Goal: Information Seeking & Learning: Learn about a topic

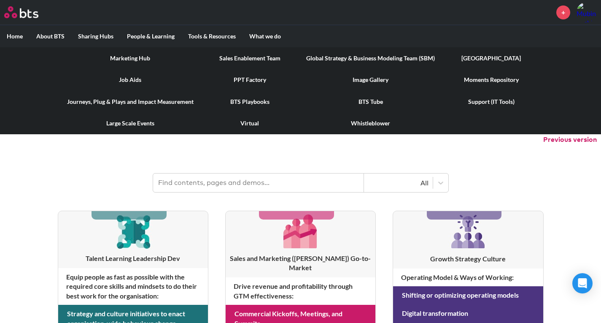
click at [503, 57] on link "[GEOGRAPHIC_DATA]" at bounding box center [492, 58] width 100 height 22
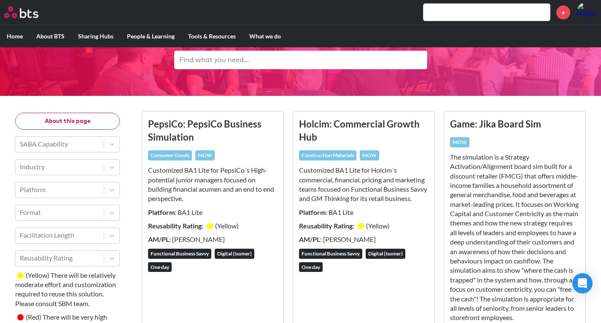
scroll to position [84, 0]
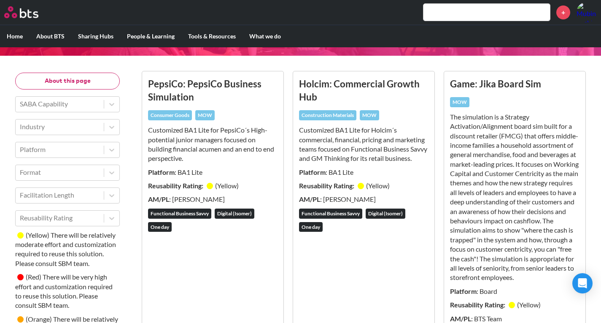
click at [180, 88] on h3 "PepsiCo: PepsiCo Business Simulation" at bounding box center [213, 90] width 130 height 27
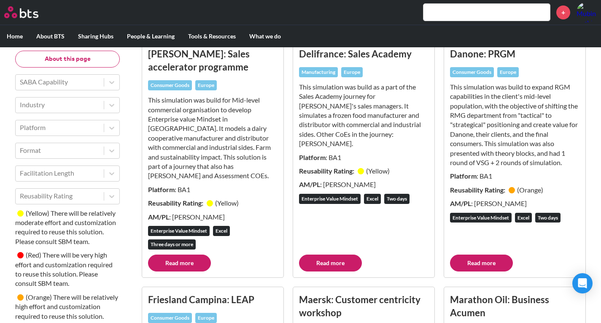
scroll to position [1561, 0]
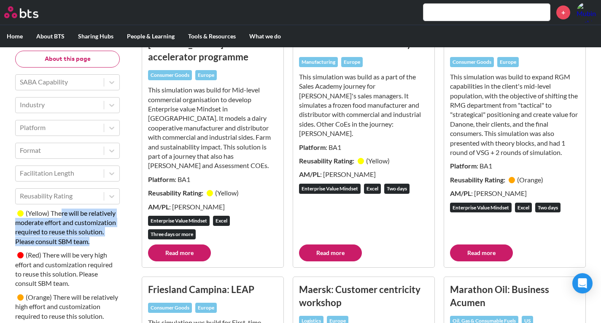
drag, startPoint x: 68, startPoint y: 217, endPoint x: 107, endPoint y: 240, distance: 45.4
click at [107, 240] on p "( Yellow ) There will be relatively moderate effort and customization required …" at bounding box center [67, 227] width 105 height 38
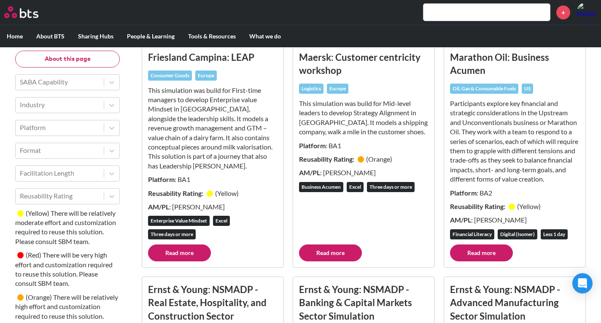
scroll to position [1856, 0]
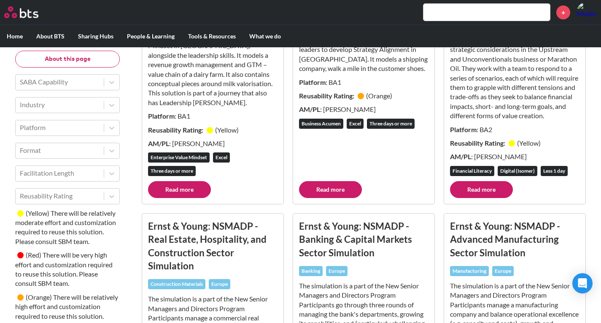
click at [340, 181] on div "Maersk: Customer centricity workshop Logistics Europe This simulation was build…" at bounding box center [364, 84] width 130 height 194
click at [343, 198] on link "Read more" at bounding box center [330, 189] width 63 height 17
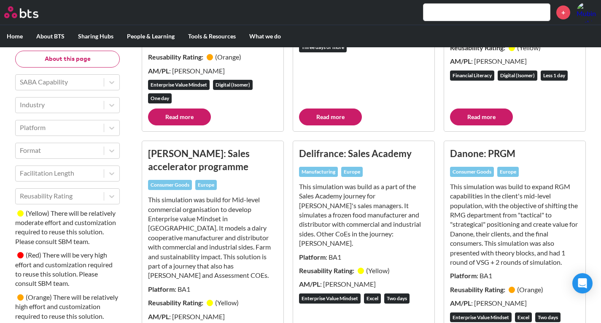
scroll to position [1583, 0]
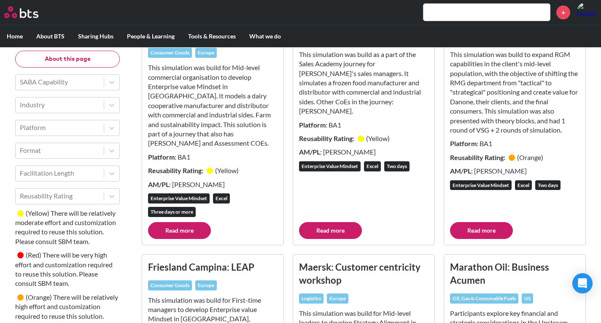
click at [194, 224] on link "Read more" at bounding box center [179, 230] width 63 height 17
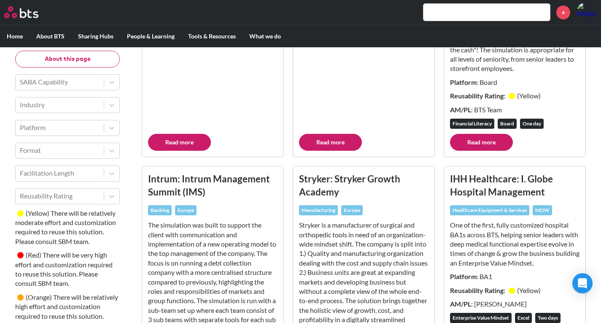
scroll to position [276, 0]
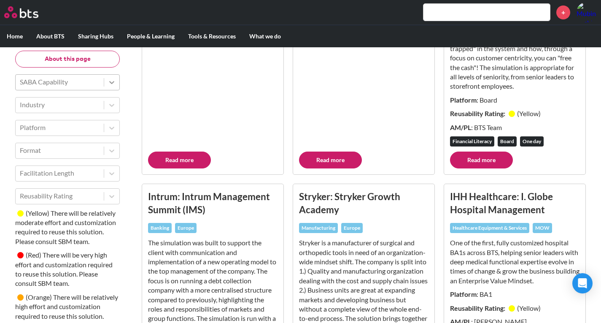
click at [111, 86] on div at bounding box center [111, 82] width 15 height 15
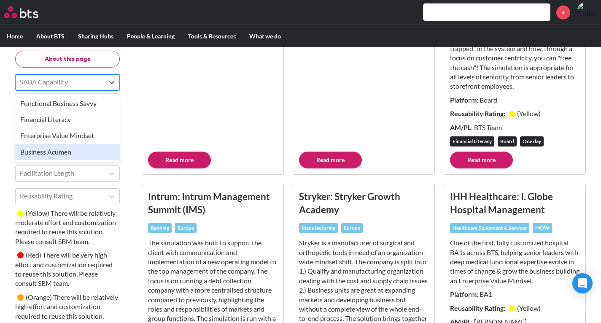
click at [59, 146] on div "Business Acumen" at bounding box center [67, 152] width 105 height 16
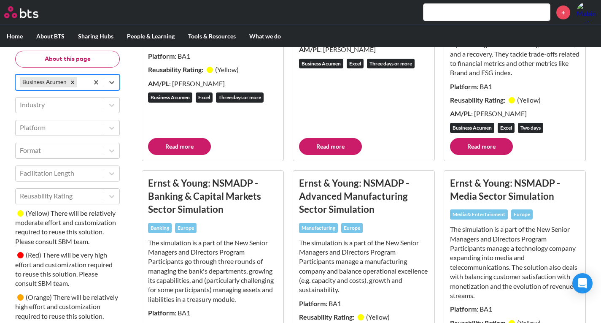
scroll to position [548, 0]
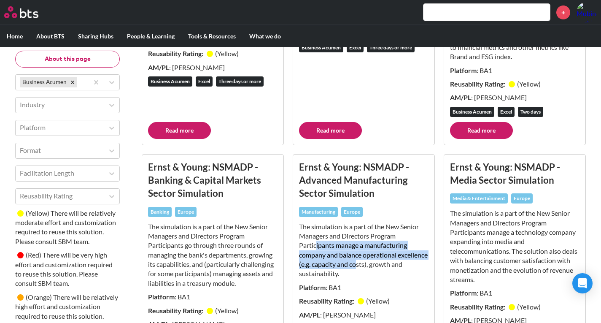
drag, startPoint x: 316, startPoint y: 244, endPoint x: 393, endPoint y: 262, distance: 79.2
click at [389, 263] on p "The simulation is a part of the New Senior Managers and Directors Program Parti…" at bounding box center [364, 250] width 130 height 57
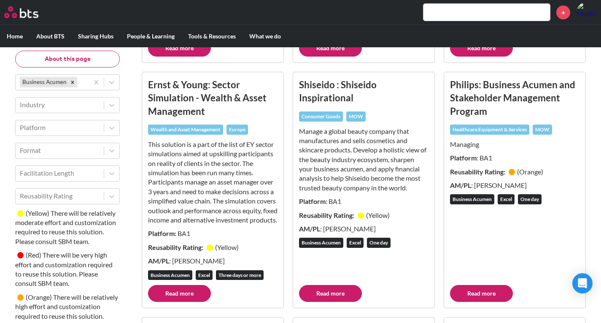
scroll to position [1139, 0]
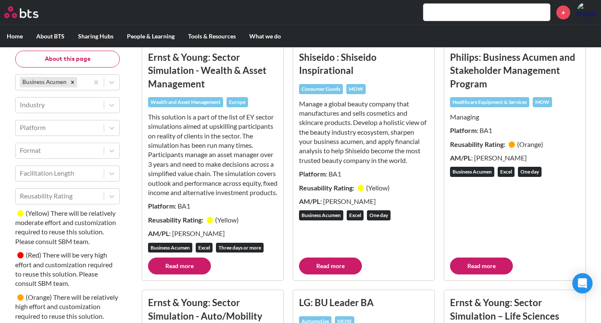
click at [485, 272] on link "Read more" at bounding box center [481, 265] width 63 height 17
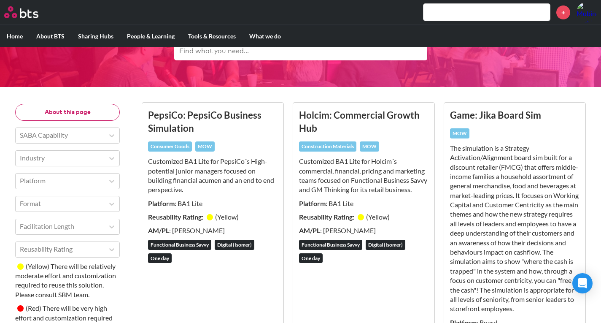
scroll to position [84, 0]
